Goal: Information Seeking & Learning: Learn about a topic

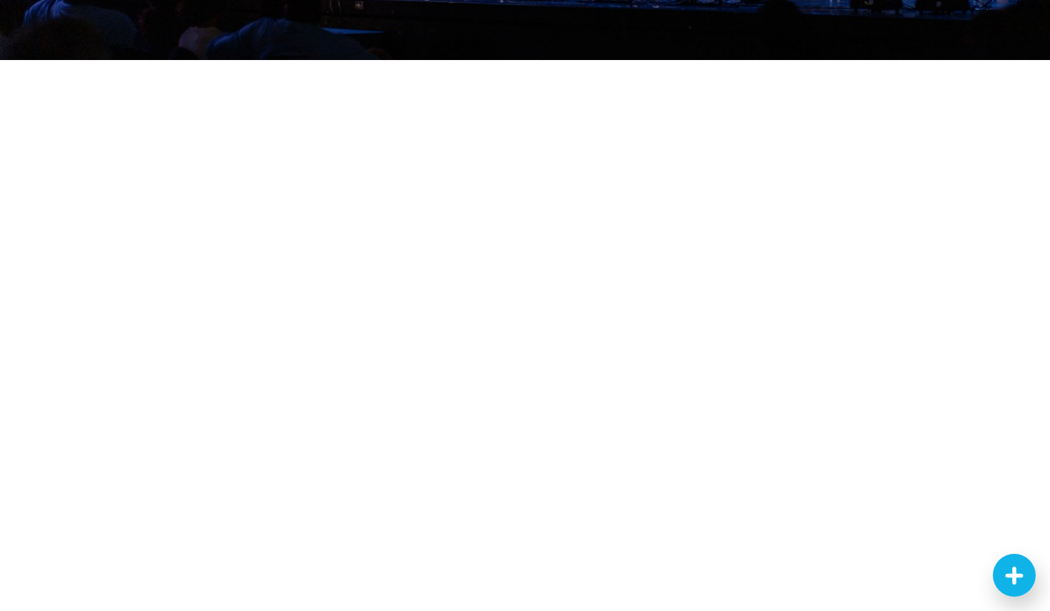
scroll to position [340, 0]
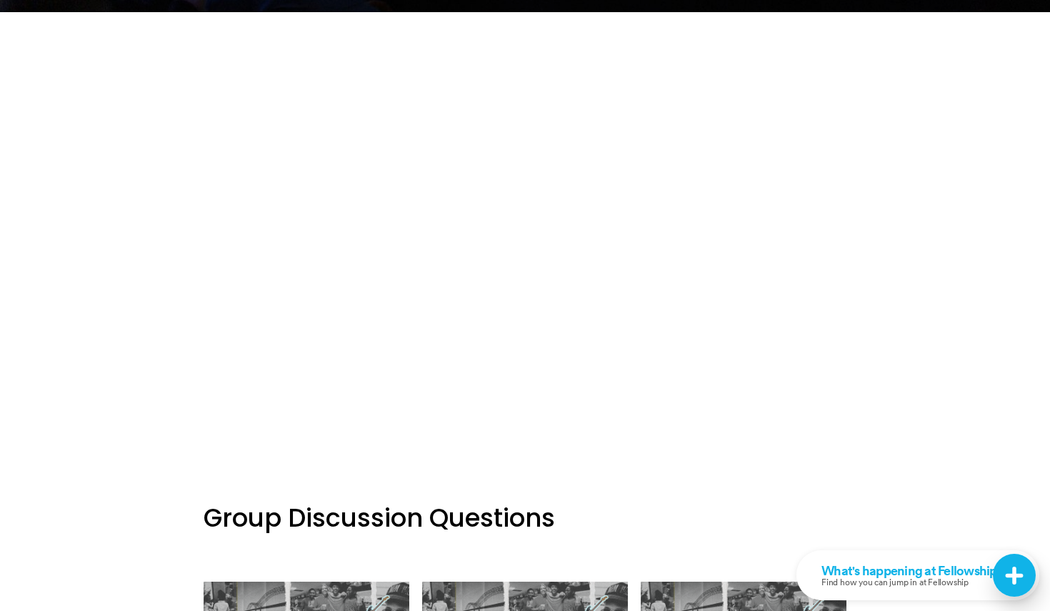
scroll to position [394, 0]
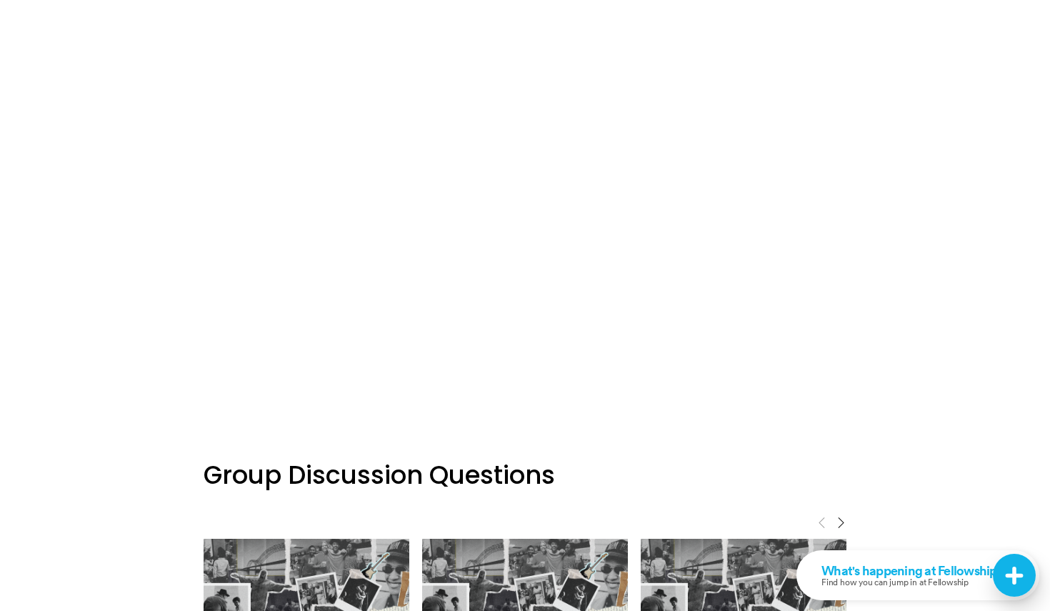
scroll to position [416, 0]
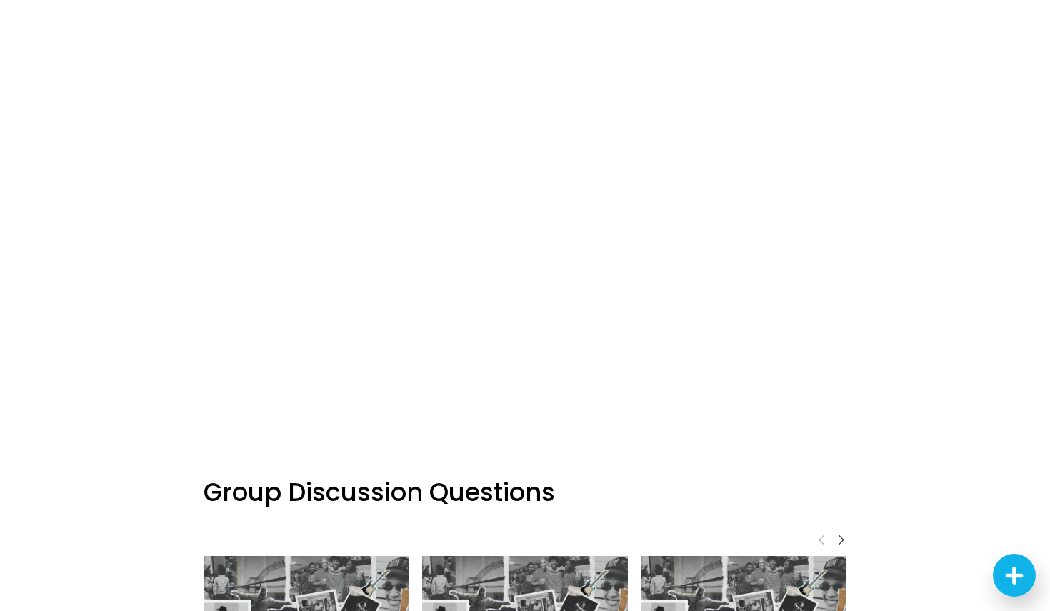
scroll to position [394, 0]
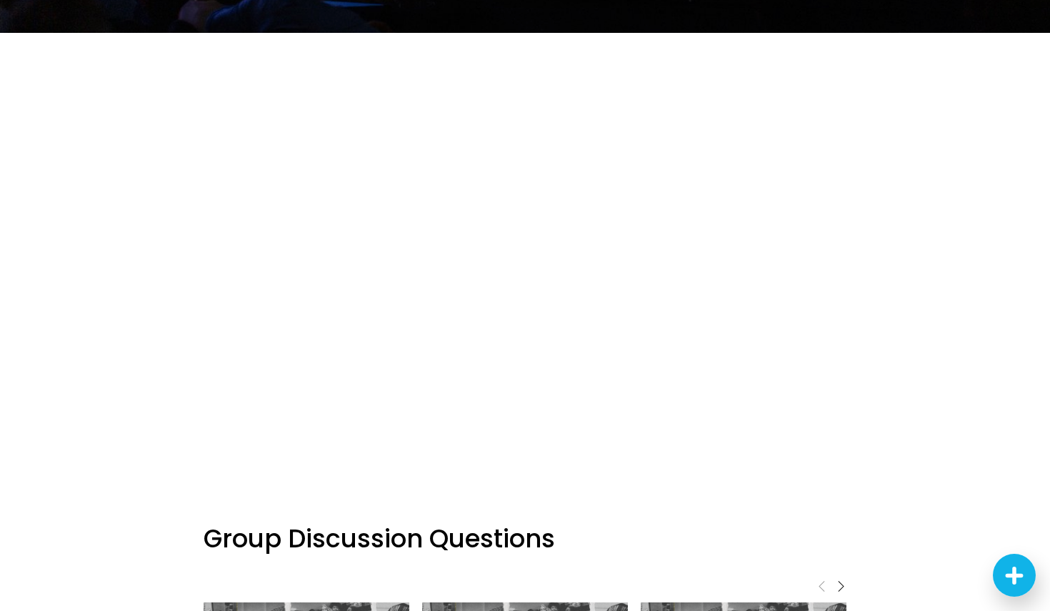
scroll to position [374, 0]
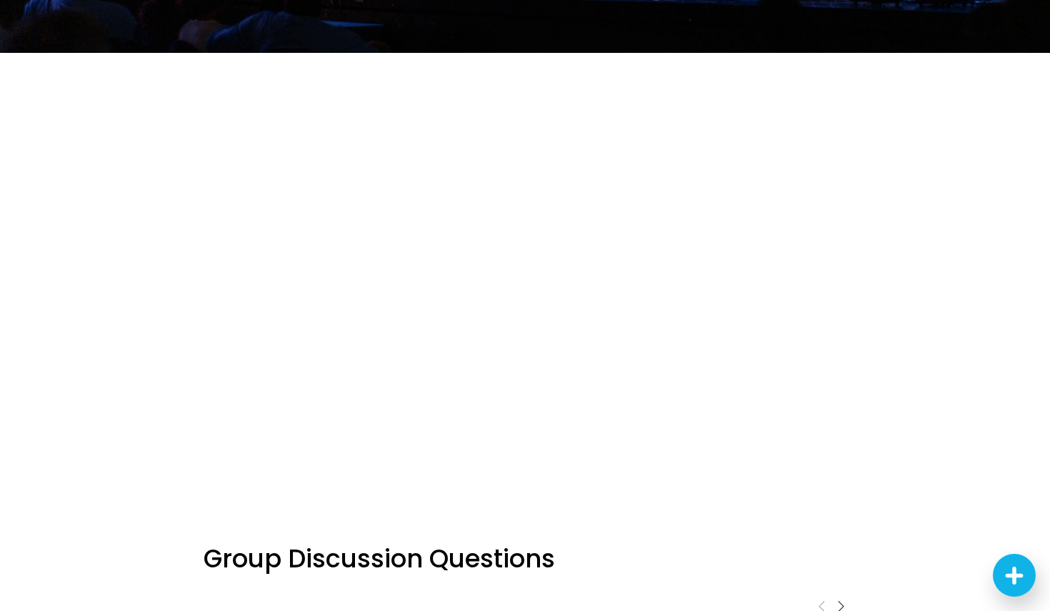
scroll to position [346, 0]
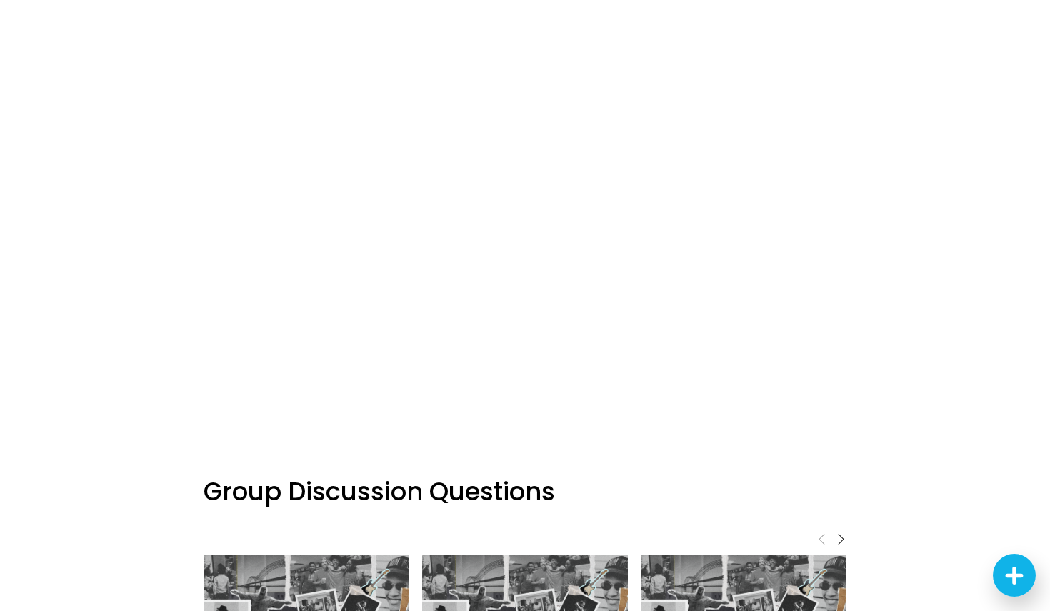
scroll to position [970, 0]
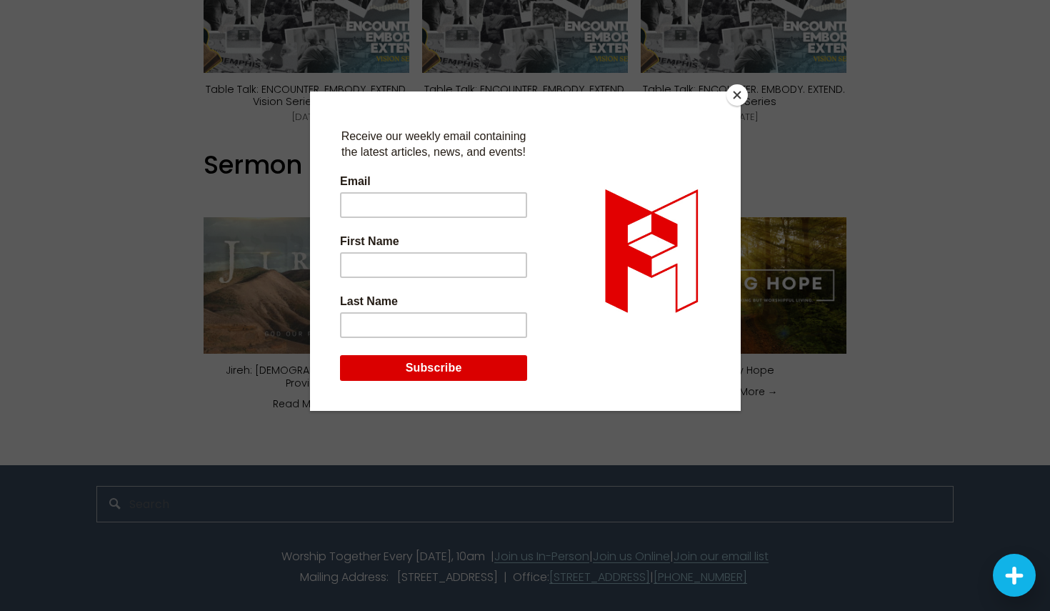
scroll to position [1133, 0]
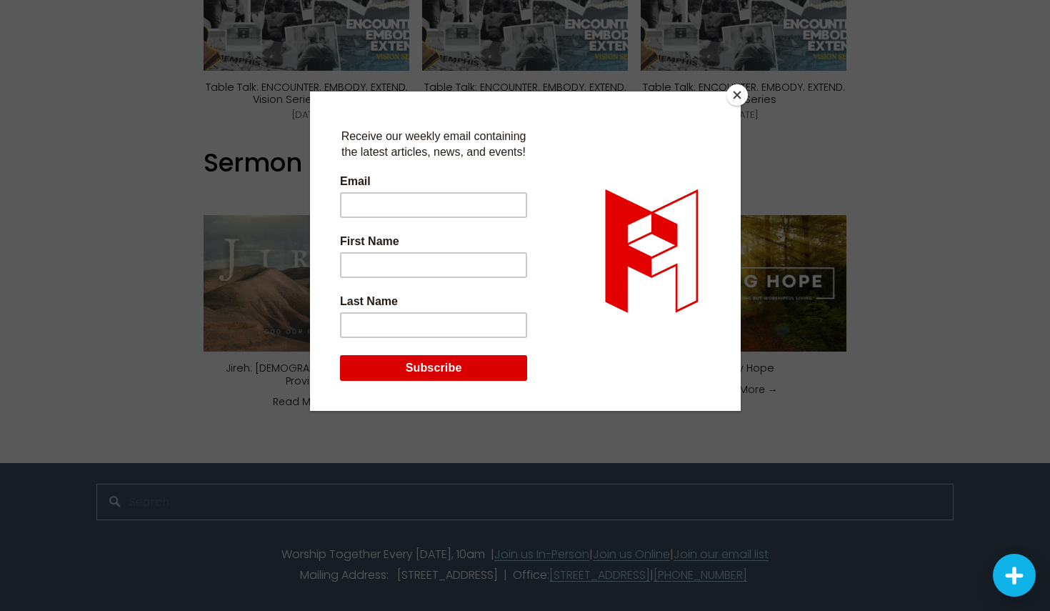
click at [734, 92] on button "Close" at bounding box center [736, 94] width 21 height 21
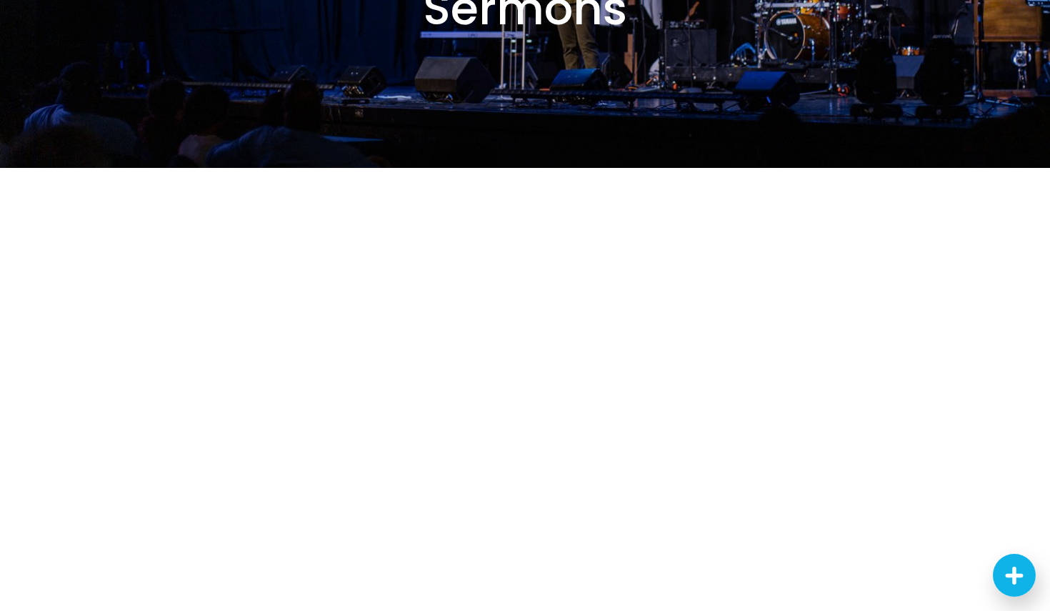
scroll to position [229, 0]
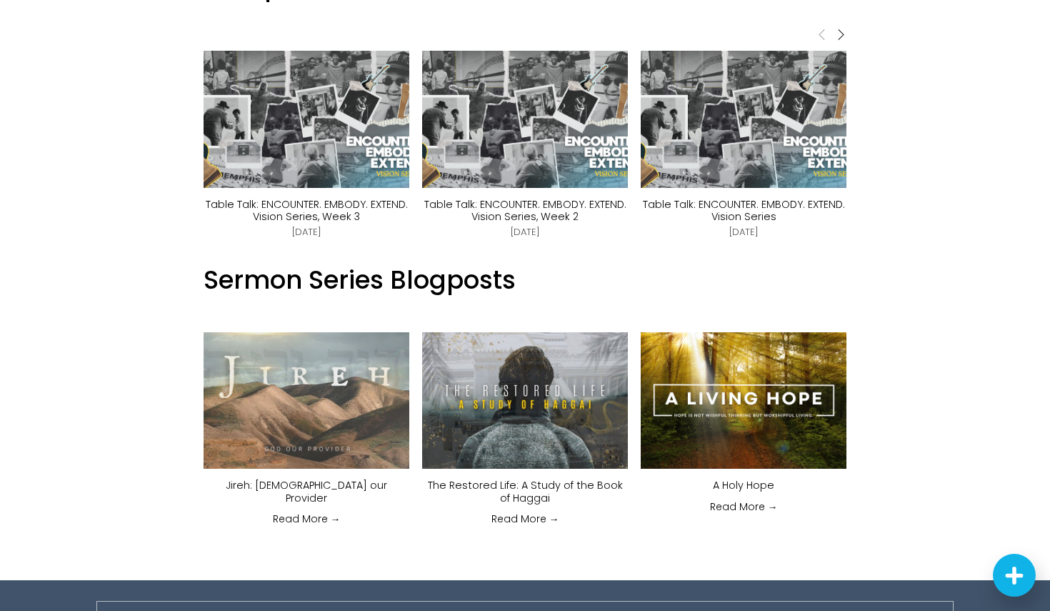
scroll to position [1140, 0]
